Goal: Navigation & Orientation: Find specific page/section

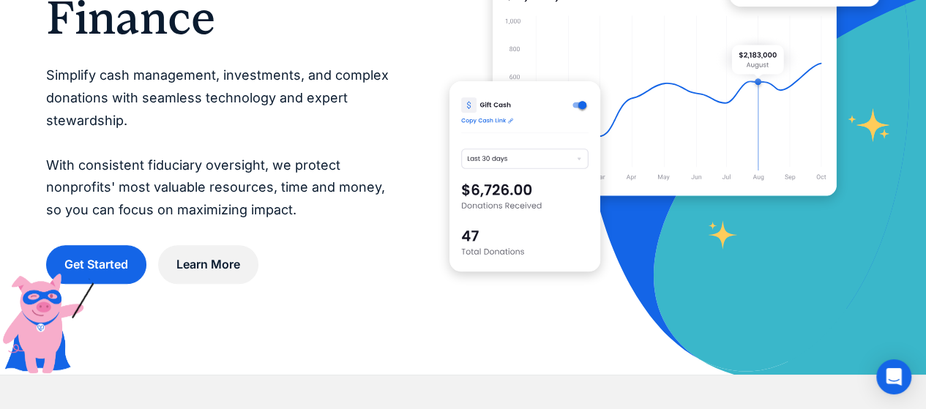
click at [395, 206] on div "The Future of Nonprofit Finance Simplify cash management, investments, and comp…" at bounding box center [463, 77] width 834 height 430
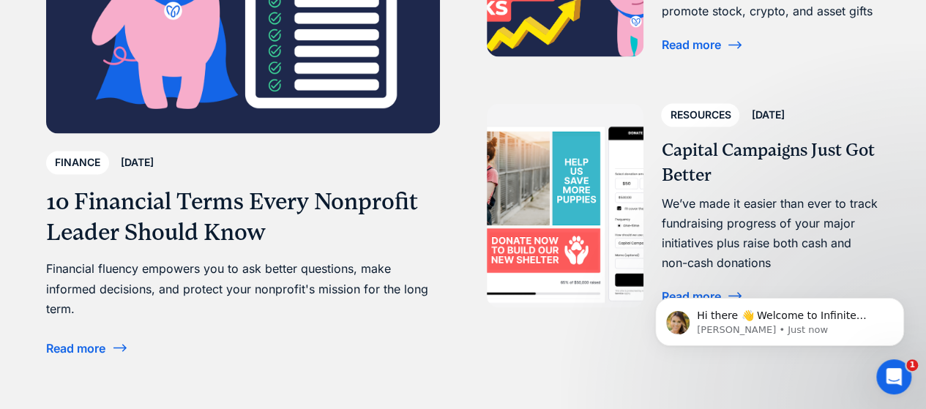
scroll to position [4026, 0]
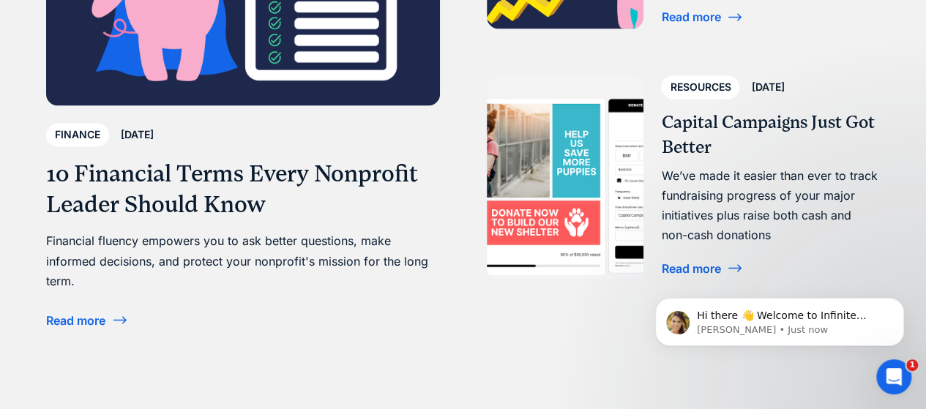
click at [94, 315] on div "Read more" at bounding box center [75, 320] width 59 height 12
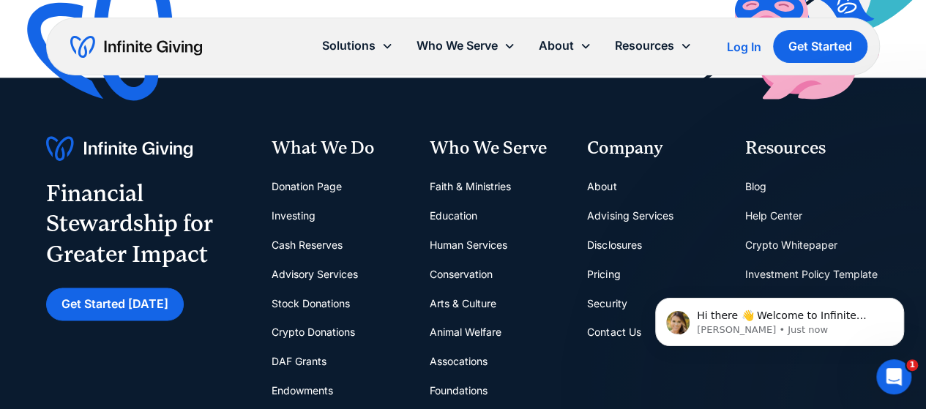
scroll to position [3734, 0]
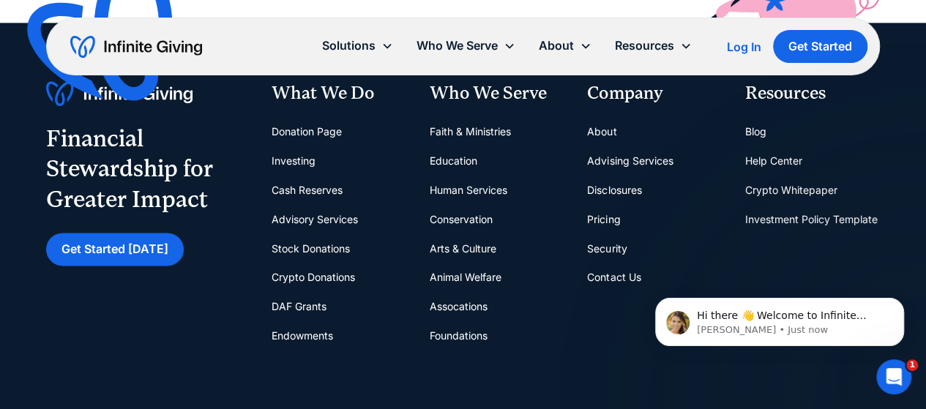
click at [316, 127] on link "Donation Page" at bounding box center [307, 131] width 70 height 29
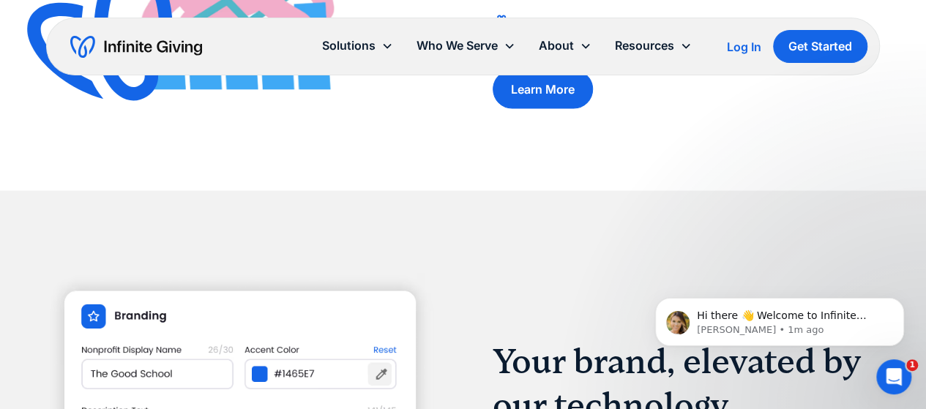
scroll to position [1391, 0]
